Goal: Information Seeking & Learning: Compare options

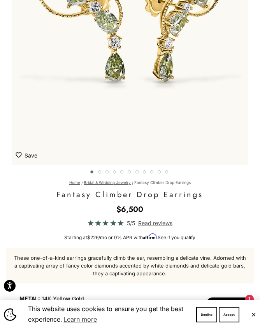
scroll to position [23, 0]
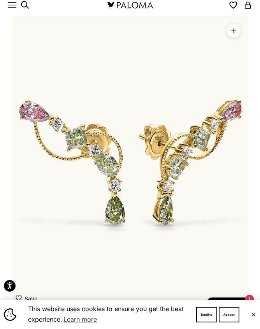
click at [120, 159] on img "Item 1 of 11" at bounding box center [130, 162] width 237 height 292
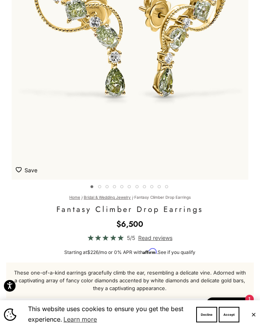
scroll to position [161, 0]
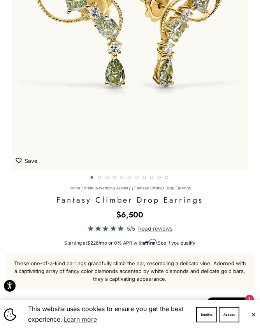
click at [100, 178] on button "Go to item 2" at bounding box center [100, 178] width 4 height 4
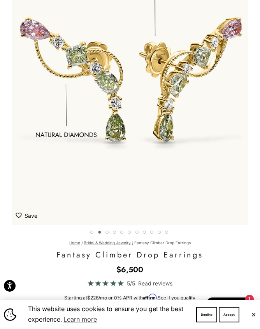
scroll to position [106, 0]
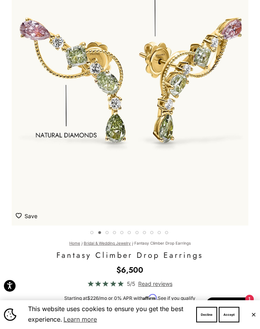
click at [107, 234] on button "Go to item 3" at bounding box center [108, 233] width 4 height 4
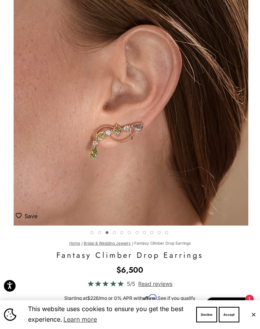
scroll to position [0, 489]
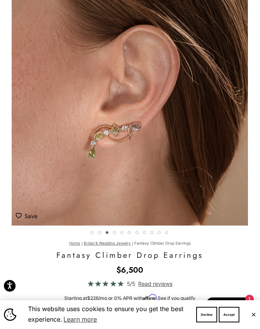
click at [116, 234] on button "Go to item 4" at bounding box center [115, 233] width 4 height 4
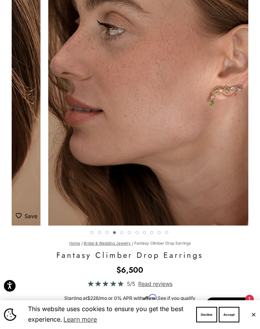
scroll to position [0, 733]
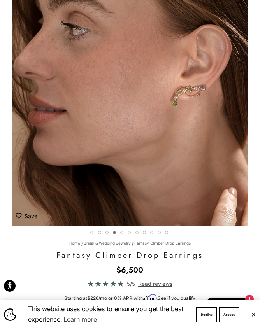
click at [121, 234] on button "Go to item 5" at bounding box center [122, 233] width 4 height 4
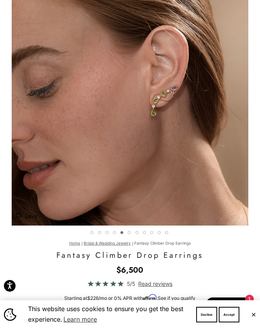
click at [132, 232] on button "Go to item 6" at bounding box center [130, 233] width 4 height 4
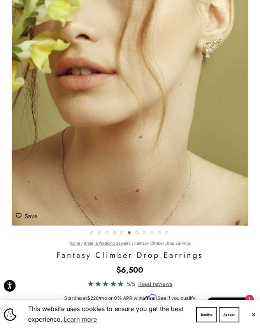
click at [138, 233] on button "Go to item 7" at bounding box center [138, 233] width 4 height 4
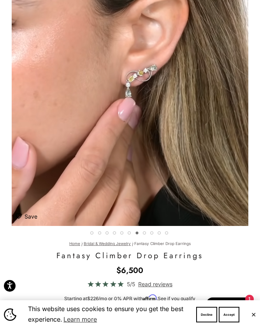
click at [143, 233] on button "Go to item 8" at bounding box center [145, 234] width 4 height 4
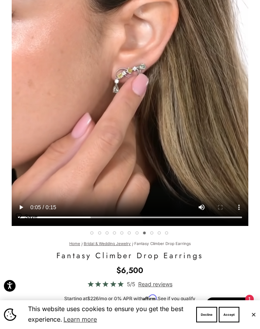
scroll to position [0, 1712]
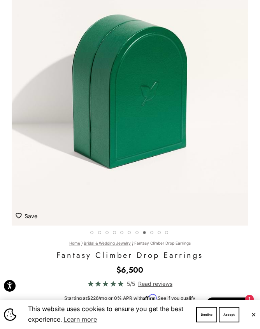
click at [153, 233] on button "Go to item 9" at bounding box center [152, 233] width 4 height 4
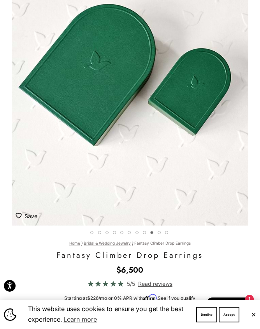
click at [160, 233] on button "Go to item 10" at bounding box center [160, 233] width 4 height 4
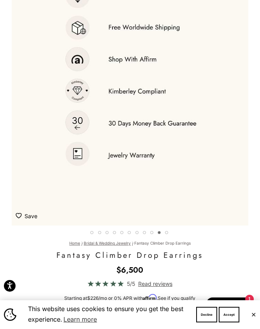
click at [168, 231] on button "Go to item 11" at bounding box center [167, 233] width 4 height 4
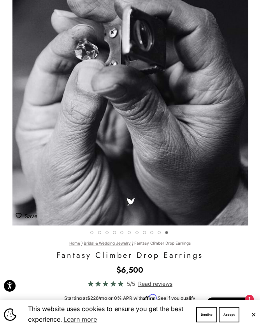
scroll to position [0, 2445]
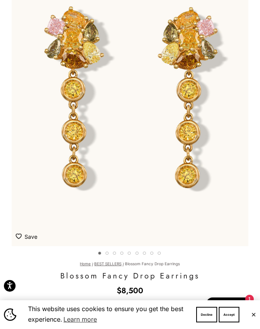
scroll to position [97, 0]
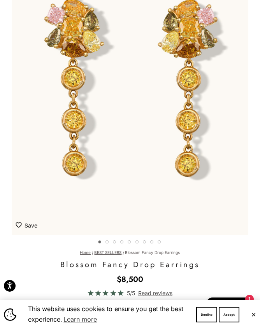
click at [108, 244] on button "Go to item 4" at bounding box center [108, 243] width 4 height 4
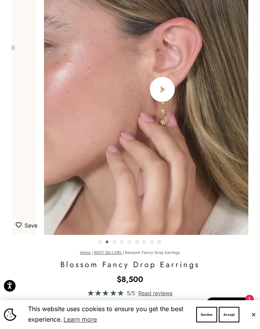
scroll to position [0, 245]
